Goal: Information Seeking & Learning: Learn about a topic

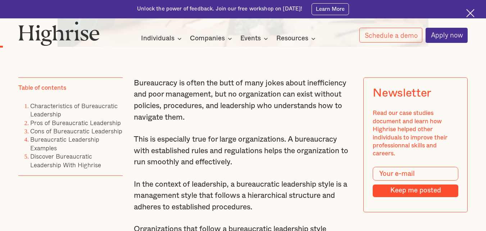
scroll to position [432, 0]
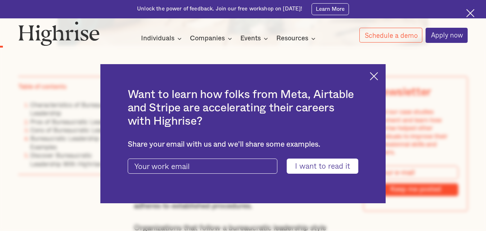
click at [375, 73] on img at bounding box center [374, 76] width 8 height 8
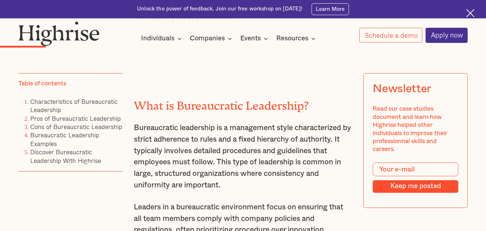
scroll to position [899, 0]
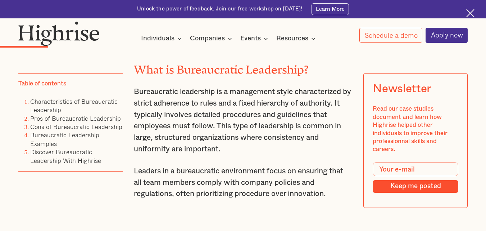
click at [136, 97] on p "Bureaucratic leadership is a management style characterized by strict adherence…" at bounding box center [243, 120] width 218 height 68
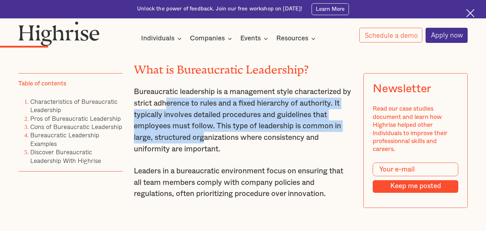
drag, startPoint x: 178, startPoint y: 115, endPoint x: 206, endPoint y: 146, distance: 41.2
click at [206, 146] on p "Bureaucratic leadership is a management style characterized by strict adherence…" at bounding box center [243, 120] width 218 height 68
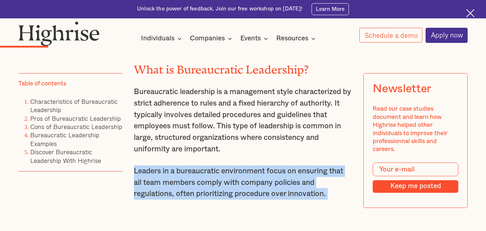
drag, startPoint x: 257, startPoint y: 164, endPoint x: 245, endPoint y: 155, distance: 15.1
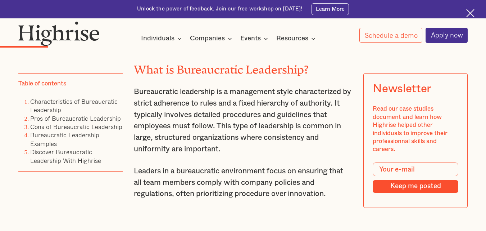
click at [255, 154] on p "Bureaucratic leadership is a management style characterized by strict adherence…" at bounding box center [243, 120] width 218 height 68
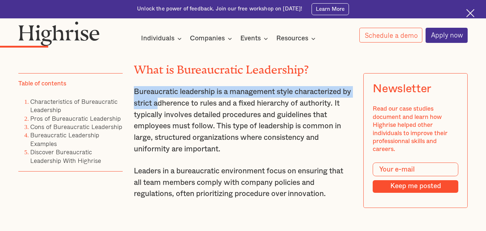
drag, startPoint x: 132, startPoint y: 97, endPoint x: 173, endPoint y: 117, distance: 46.0
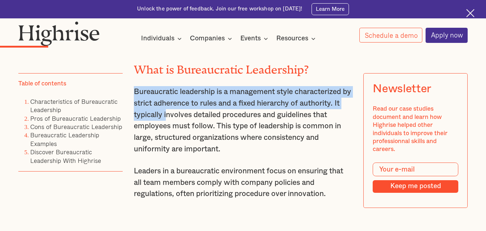
click at [176, 122] on p "Bureaucratic leadership is a management style characterized by strict adherence…" at bounding box center [243, 120] width 218 height 68
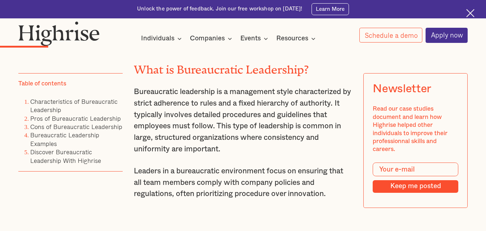
click at [178, 125] on p "Bureaucratic leadership is a management style characterized by strict adherence…" at bounding box center [243, 120] width 218 height 68
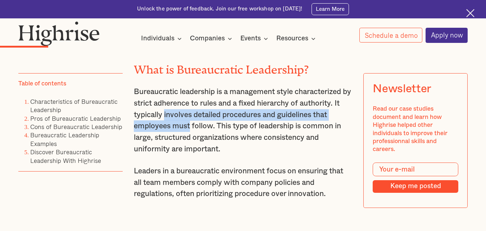
drag, startPoint x: 178, startPoint y: 127, endPoint x: 183, endPoint y: 135, distance: 9.9
click at [183, 135] on p "Bureaucratic leadership is a management style characterized by strict adherence…" at bounding box center [243, 120] width 218 height 68
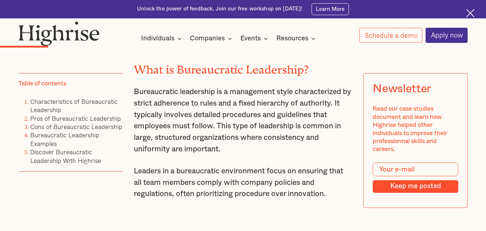
click at [249, 174] on p "Leaders in a bureaucratic environment focus on ensuring that all team members c…" at bounding box center [243, 182] width 218 height 34
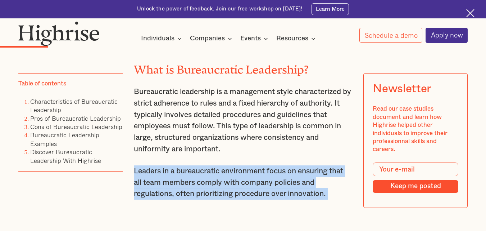
drag, startPoint x: 249, startPoint y: 174, endPoint x: 245, endPoint y: 169, distance: 6.1
click at [249, 173] on p "Leaders in a bureaucratic environment focus on ensuring that all team members c…" at bounding box center [243, 182] width 218 height 34
click at [248, 154] on p "Bureaucratic leadership is a management style characterized by strict adherence…" at bounding box center [243, 120] width 218 height 68
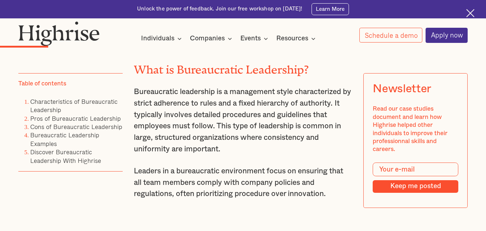
click at [248, 154] on p "Bureaucratic leadership is a management style characterized by strict adherence…" at bounding box center [243, 120] width 218 height 68
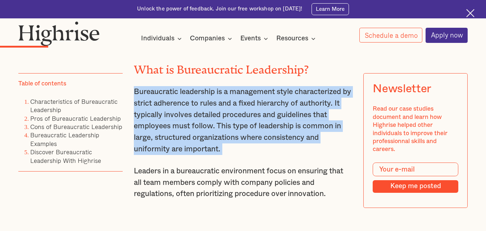
copy p "Bureaucratic leadership is a management style characterized by strict adherence…"
click at [237, 154] on p "Bureaucratic leadership is a management style characterized by strict adherence…" at bounding box center [243, 120] width 218 height 68
drag, startPoint x: 238, startPoint y: 159, endPoint x: 243, endPoint y: 156, distance: 6.4
click at [239, 154] on p "Bureaucratic leadership is a management style characterized by strict adherence…" at bounding box center [243, 120] width 218 height 68
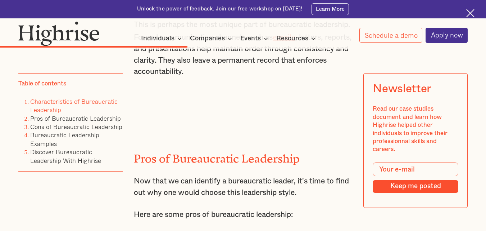
scroll to position [2302, 0]
